Goal: Task Accomplishment & Management: Use online tool/utility

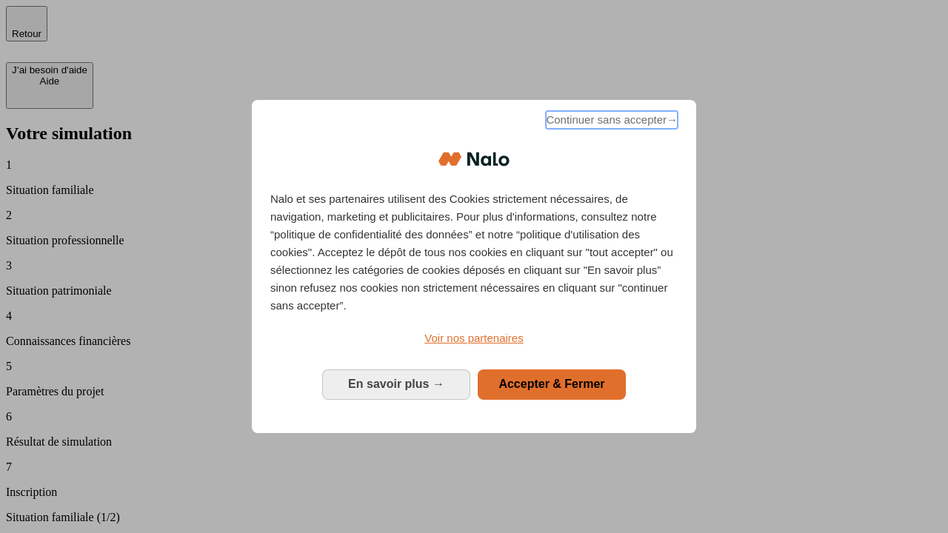
click at [610, 122] on span "Continuer sans accepter →" at bounding box center [612, 120] width 132 height 18
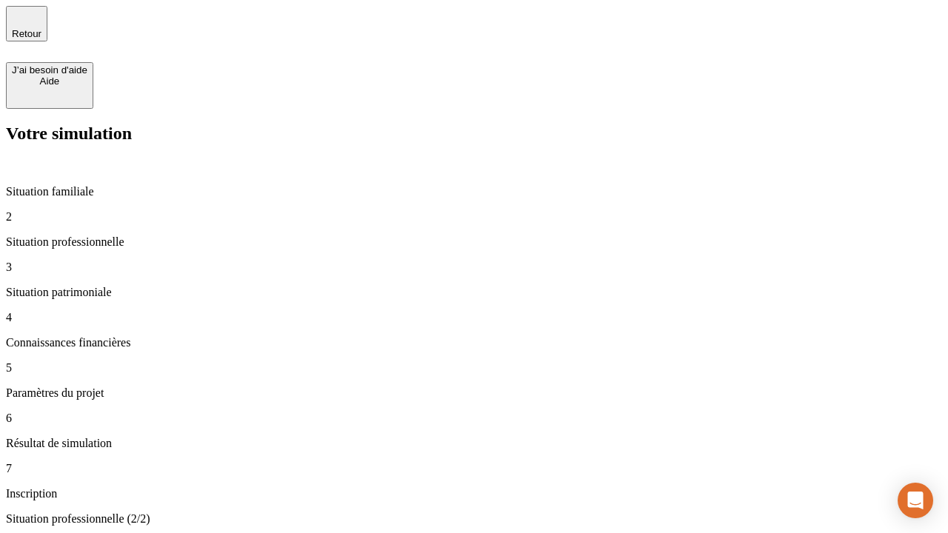
type input "30 000"
